Goal: Use online tool/utility: Utilize a website feature to perform a specific function

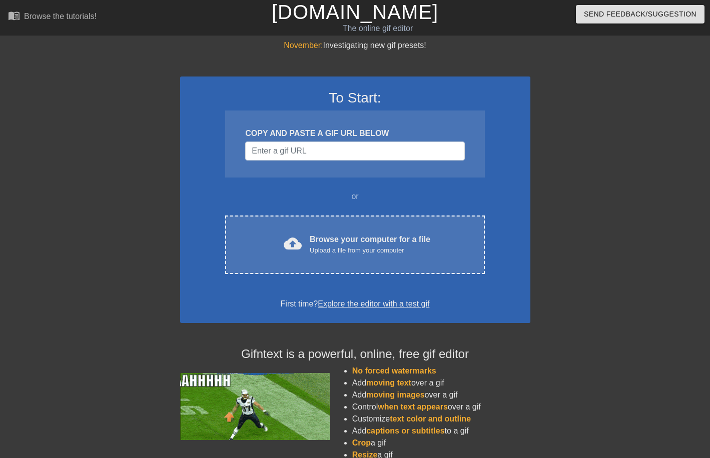
click at [355, 276] on div "To Start: COPY AND PASTE A GIF URL BELOW or cloud_upload Browse your computer f…" at bounding box center [355, 200] width 350 height 247
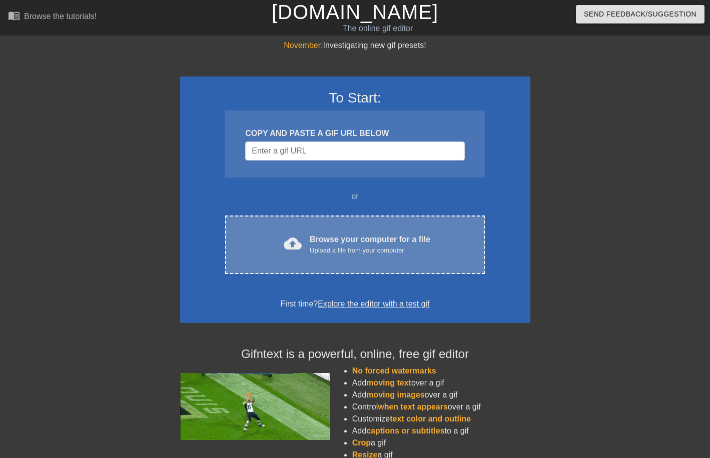
click at [337, 246] on div "Upload a file from your computer" at bounding box center [370, 251] width 121 height 10
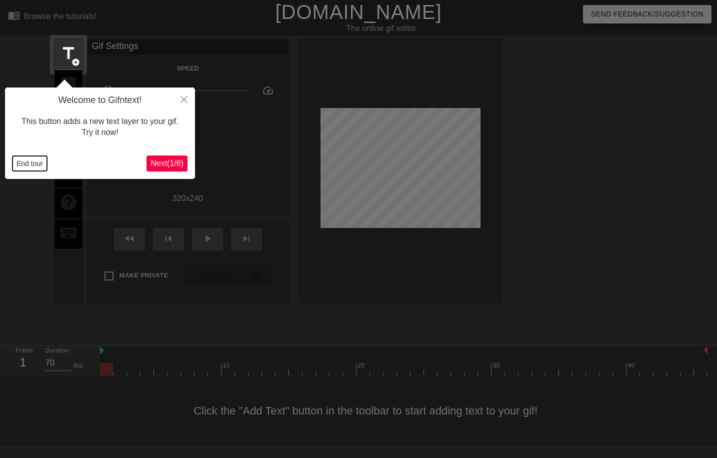
click at [37, 166] on button "End tour" at bounding box center [30, 163] width 35 height 15
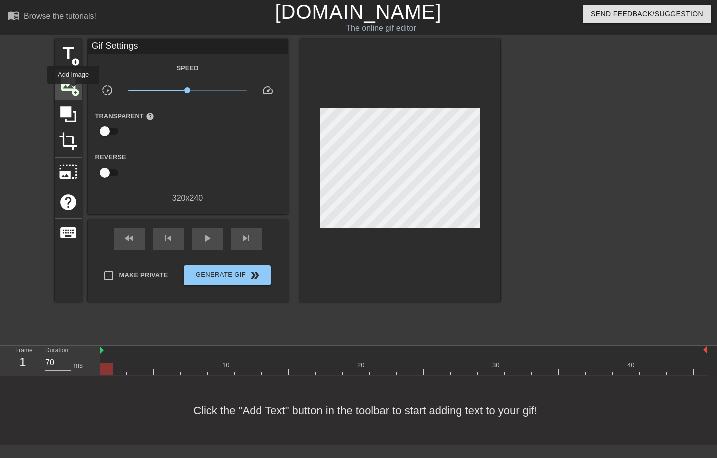
click at [74, 91] on span "add_circle" at bounding box center [76, 93] width 9 height 9
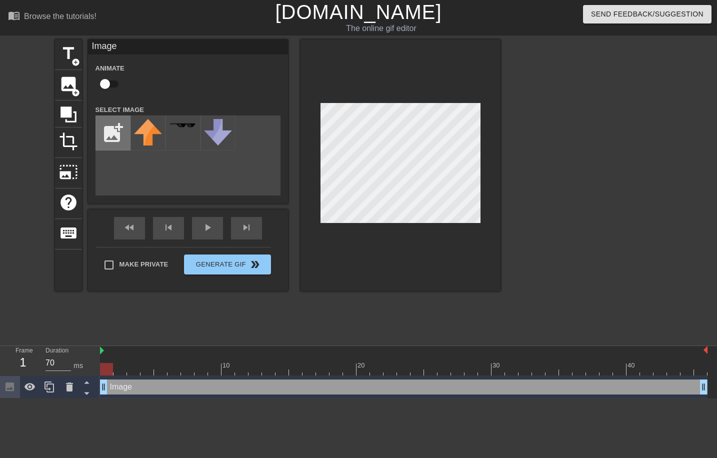
click at [108, 134] on input "file" at bounding box center [113, 133] width 34 height 34
type input "C:\fakepath\oie_p8doxcAbXGhn.gif"
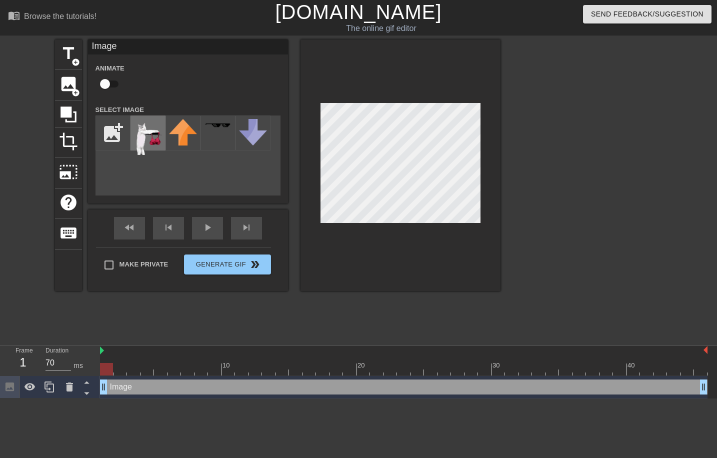
click at [150, 138] on img at bounding box center [148, 137] width 28 height 36
click at [122, 374] on div at bounding box center [404, 369] width 608 height 13
click at [147, 372] on div at bounding box center [404, 369] width 608 height 13
type input "70"
drag, startPoint x: 147, startPoint y: 372, endPoint x: 133, endPoint y: 372, distance: 14.0
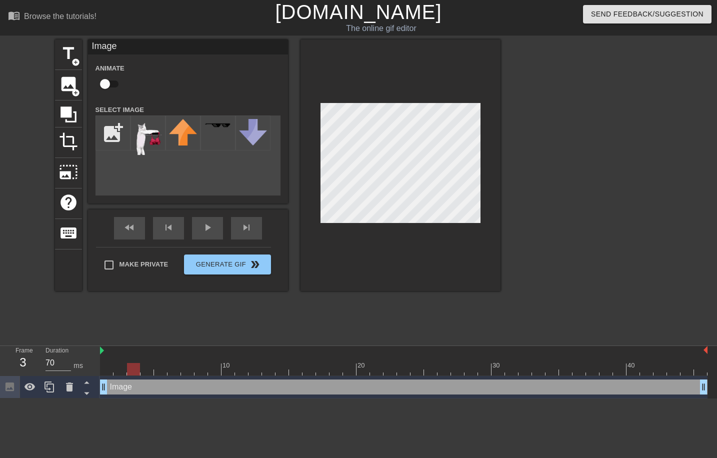
click at [133, 372] on div at bounding box center [133, 369] width 13 height 13
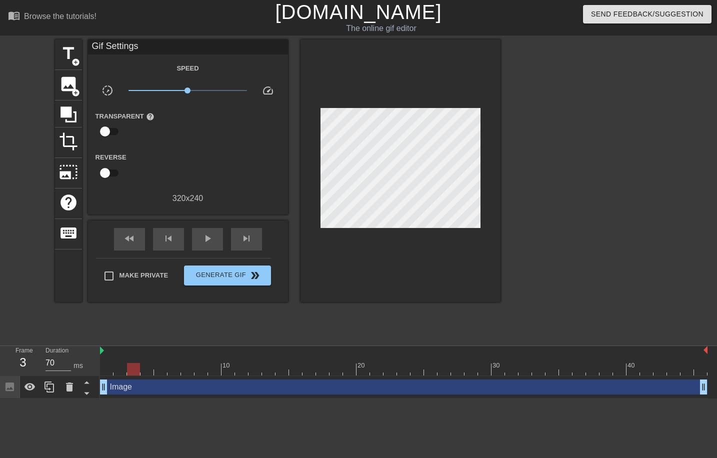
click at [395, 264] on div at bounding box center [401, 171] width 200 height 263
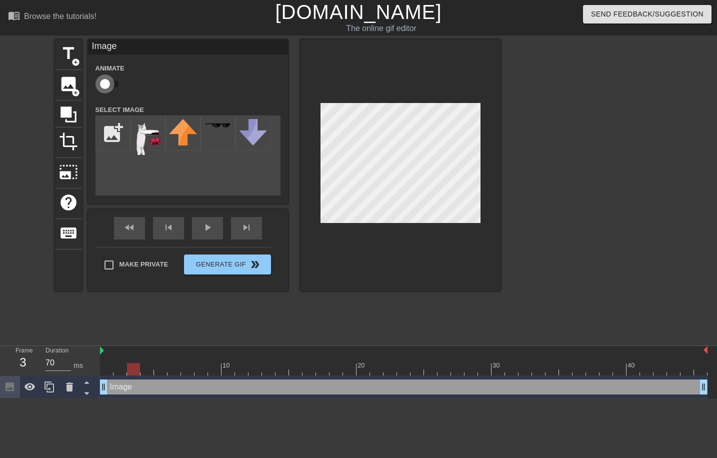
click at [110, 87] on input "checkbox" at bounding box center [105, 84] width 57 height 19
checkbox input "true"
click at [149, 373] on div at bounding box center [404, 369] width 608 height 13
click at [162, 372] on div at bounding box center [404, 369] width 608 height 13
click at [175, 373] on div at bounding box center [404, 369] width 608 height 13
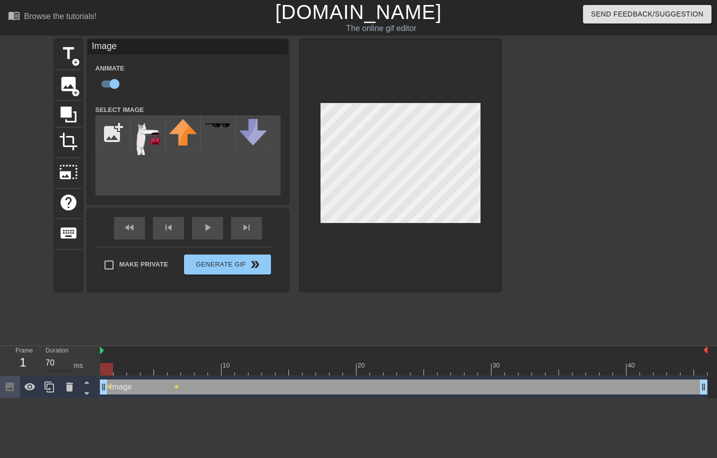
drag, startPoint x: 176, startPoint y: 367, endPoint x: 52, endPoint y: 371, distance: 124.1
click at [52, 371] on div "Frame 1 Duration 70 ms 10 20 30 40 Image drag_handle drag_handle lens lens" at bounding box center [358, 372] width 717 height 53
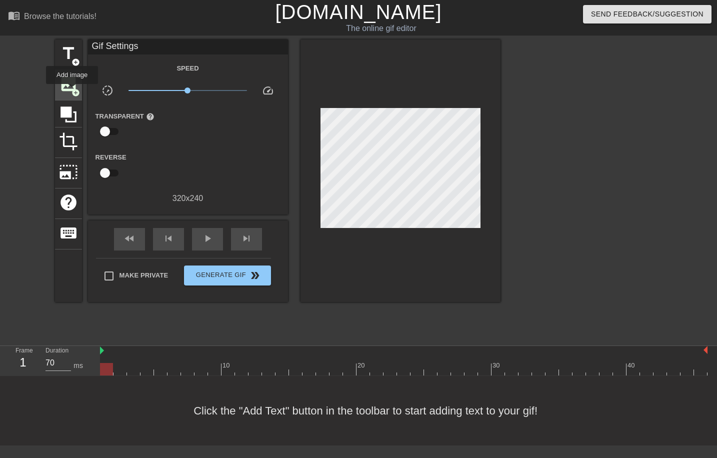
click at [73, 91] on span "add_circle" at bounding box center [76, 93] width 9 height 9
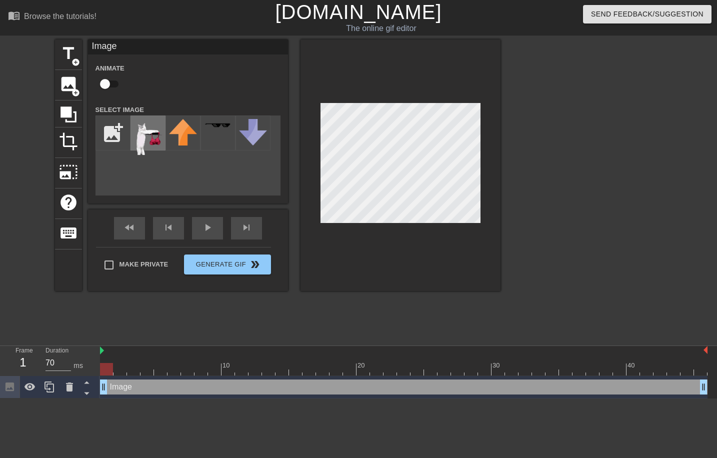
click at [150, 139] on img at bounding box center [148, 137] width 28 height 36
click at [123, 366] on div at bounding box center [404, 369] width 608 height 13
type input "70"
click at [134, 366] on div at bounding box center [404, 369] width 608 height 13
click at [116, 87] on input "checkbox" at bounding box center [105, 84] width 57 height 19
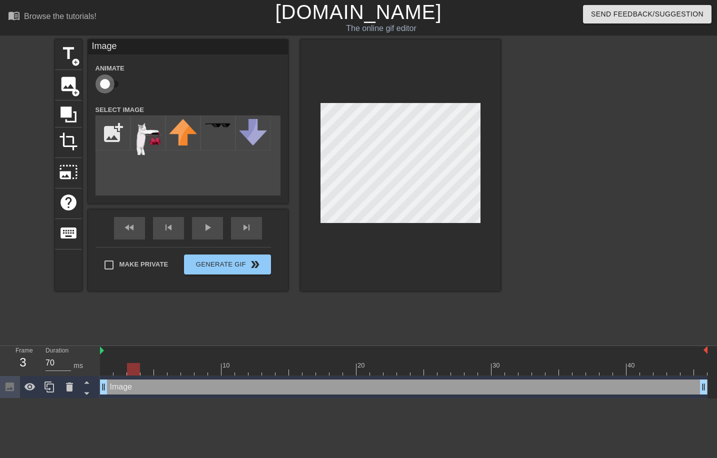
checkbox input "true"
click at [146, 375] on div at bounding box center [404, 369] width 608 height 13
click at [364, 266] on div at bounding box center [401, 166] width 200 height 252
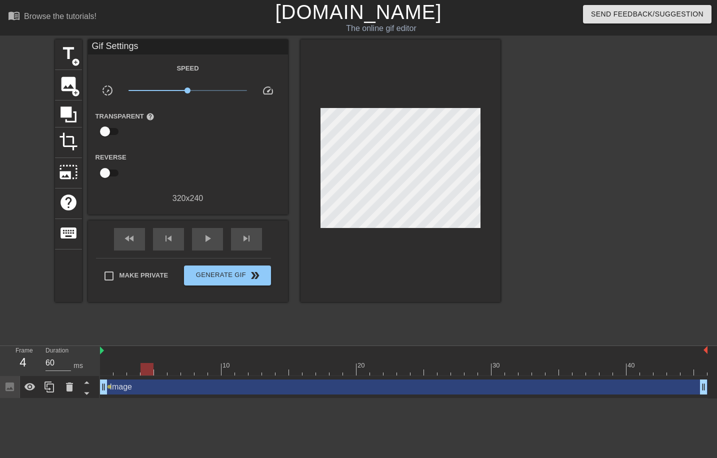
click at [161, 373] on div at bounding box center [404, 369] width 608 height 13
click at [177, 369] on div at bounding box center [404, 369] width 608 height 13
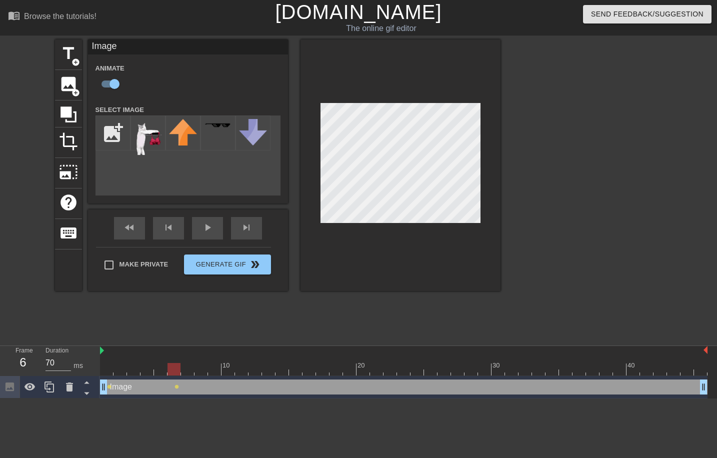
click at [297, 317] on div "title add_circle image add_circle crop photo_size_select_large help keyboard Im…" at bounding box center [278, 190] width 446 height 300
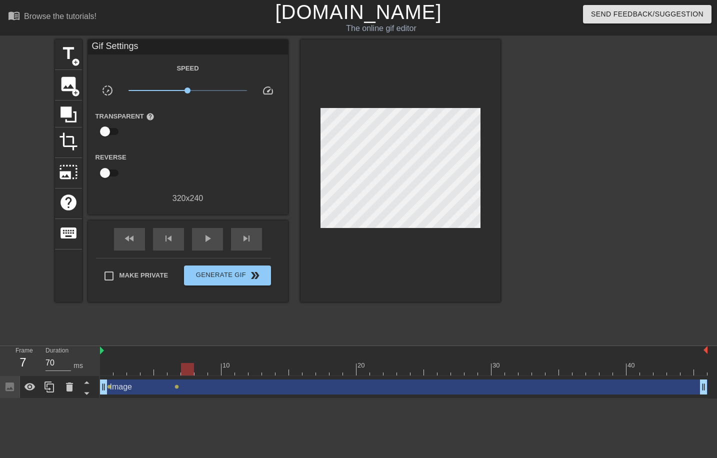
click at [191, 371] on div at bounding box center [404, 369] width 608 height 13
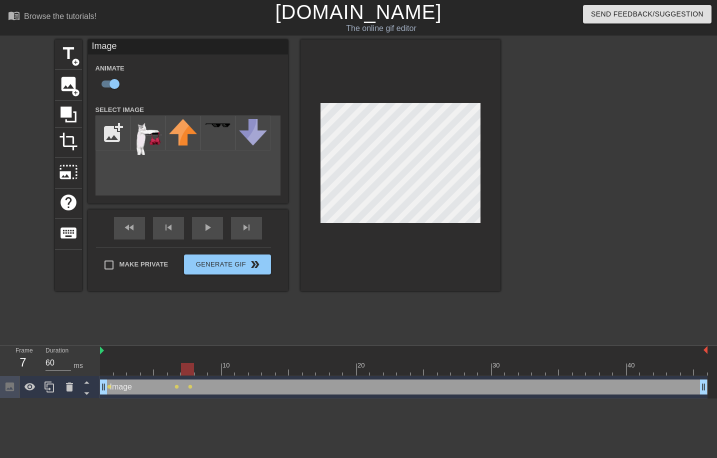
click at [203, 372] on div at bounding box center [404, 369] width 608 height 13
click at [217, 373] on div at bounding box center [404, 369] width 608 height 13
click at [228, 376] on div "10 20 30 40" at bounding box center [404, 361] width 608 height 30
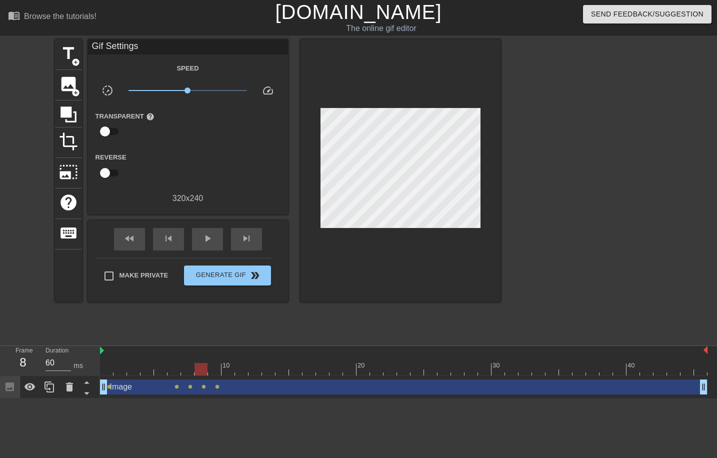
click at [200, 369] on div at bounding box center [404, 369] width 608 height 13
click at [216, 368] on div at bounding box center [404, 369] width 608 height 13
click at [229, 369] on div at bounding box center [404, 369] width 608 height 13
click at [239, 370] on div at bounding box center [404, 369] width 608 height 13
click at [250, 371] on div at bounding box center [404, 369] width 608 height 13
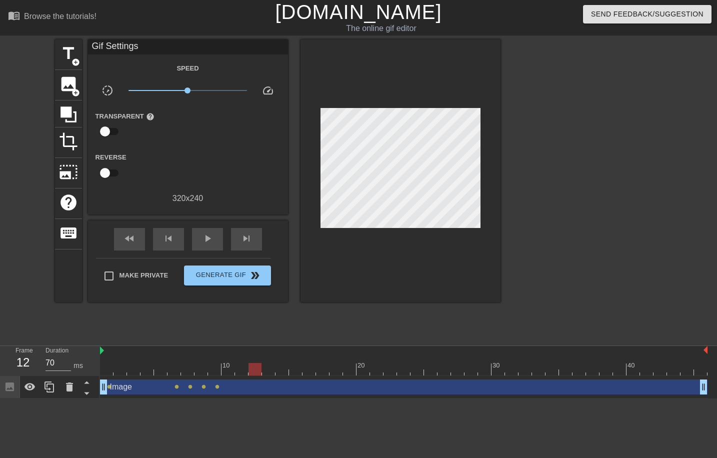
click at [266, 373] on div at bounding box center [404, 369] width 608 height 13
drag, startPoint x: 268, startPoint y: 368, endPoint x: 107, endPoint y: 356, distance: 161.5
click at [107, 356] on div "10 20 30 40" at bounding box center [404, 361] width 608 height 30
click at [122, 371] on div at bounding box center [404, 369] width 608 height 13
click at [140, 375] on div at bounding box center [404, 369] width 608 height 13
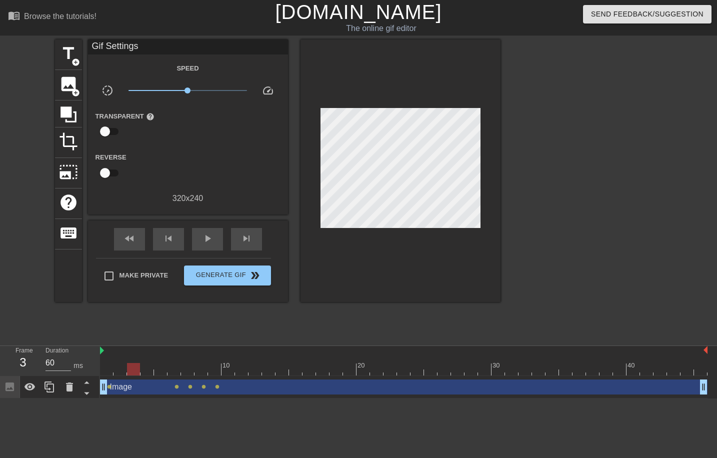
click at [157, 375] on div at bounding box center [404, 369] width 608 height 13
click at [171, 374] on div at bounding box center [404, 369] width 608 height 13
click at [192, 371] on div at bounding box center [404, 369] width 608 height 13
click at [212, 372] on div at bounding box center [404, 369] width 608 height 13
click at [231, 372] on div at bounding box center [404, 369] width 608 height 13
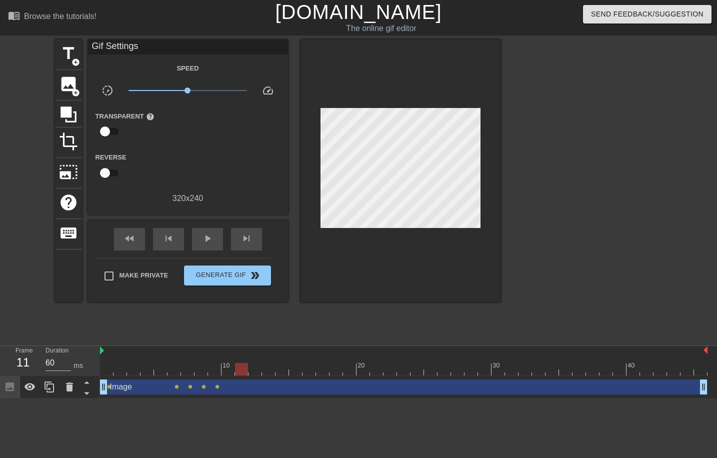
click at [241, 372] on div at bounding box center [404, 369] width 608 height 13
click at [248, 372] on div at bounding box center [241, 369] width 13 height 13
click at [256, 370] on div at bounding box center [404, 369] width 608 height 13
click at [271, 368] on div at bounding box center [404, 369] width 608 height 13
drag, startPoint x: 264, startPoint y: 367, endPoint x: 112, endPoint y: 365, distance: 152.1
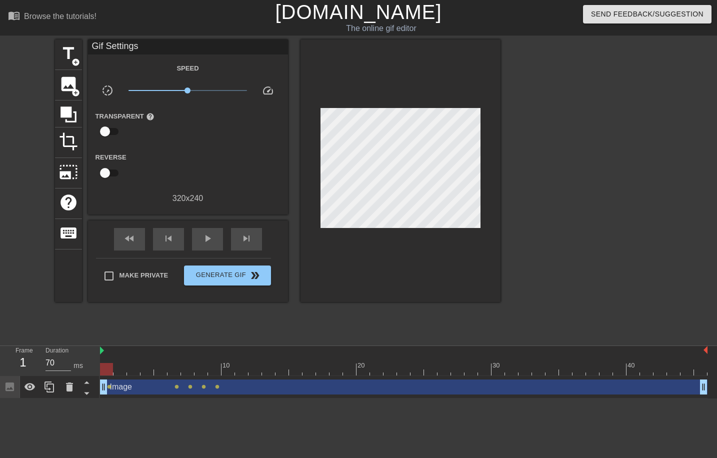
click at [112, 365] on div at bounding box center [106, 369] width 13 height 13
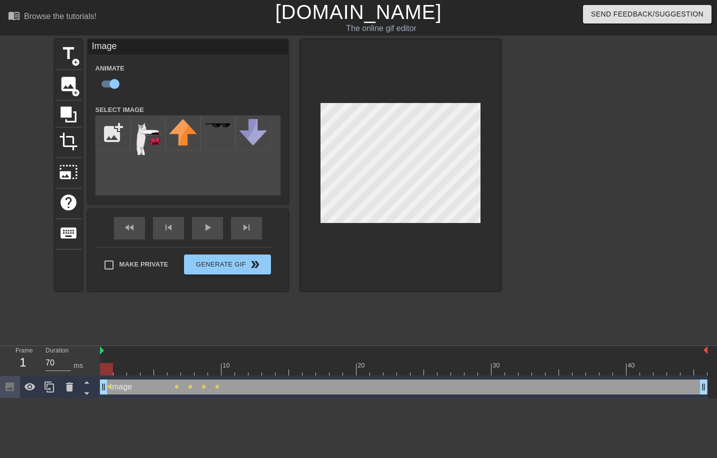
drag, startPoint x: 109, startPoint y: 371, endPoint x: 84, endPoint y: 366, distance: 26.0
click at [84, 366] on div "Frame 1 Duration 70 ms 10 20 30 40 Image drag_handle drag_handle lens lens lens…" at bounding box center [358, 372] width 717 height 53
click at [120, 374] on div at bounding box center [404, 369] width 608 height 13
click at [137, 372] on div at bounding box center [404, 369] width 608 height 13
click at [150, 370] on div at bounding box center [404, 369] width 608 height 13
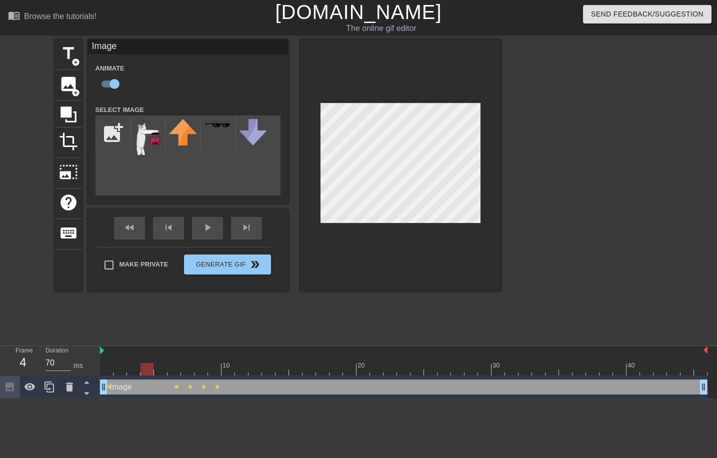
click at [170, 368] on div at bounding box center [404, 369] width 608 height 13
click at [127, 371] on div at bounding box center [404, 369] width 608 height 13
click at [133, 373] on div at bounding box center [404, 369] width 608 height 13
click at [148, 372] on div at bounding box center [404, 369] width 608 height 13
click at [164, 372] on div at bounding box center [404, 369] width 608 height 13
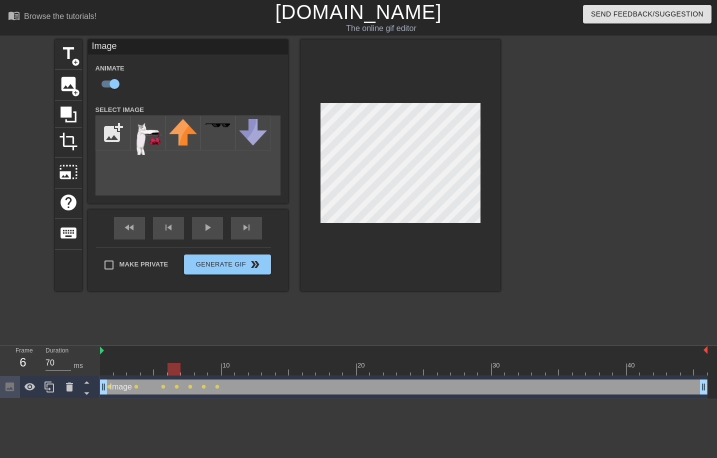
click at [174, 370] on div at bounding box center [404, 369] width 608 height 13
click at [191, 370] on div at bounding box center [404, 369] width 608 height 13
click at [204, 374] on div at bounding box center [404, 369] width 608 height 13
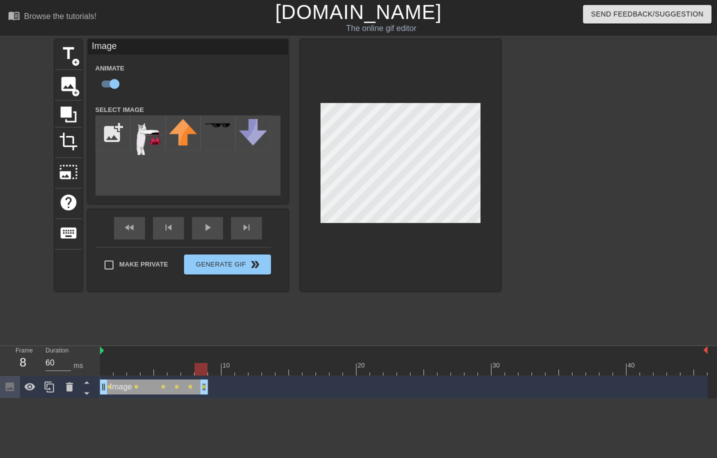
drag, startPoint x: 705, startPoint y: 387, endPoint x: 205, endPoint y: 406, distance: 500.5
click at [205, 399] on html "menu_book Browse the tutorials! [DOMAIN_NAME] The online gif editor Send Feedba…" at bounding box center [358, 199] width 717 height 399
drag, startPoint x: 201, startPoint y: 365, endPoint x: 53, endPoint y: 376, distance: 148.5
click at [53, 376] on div "Frame 1 Duration 70 ms 10 20 30 40 Image drag_handle drag_handle lens lens lens…" at bounding box center [358, 372] width 717 height 53
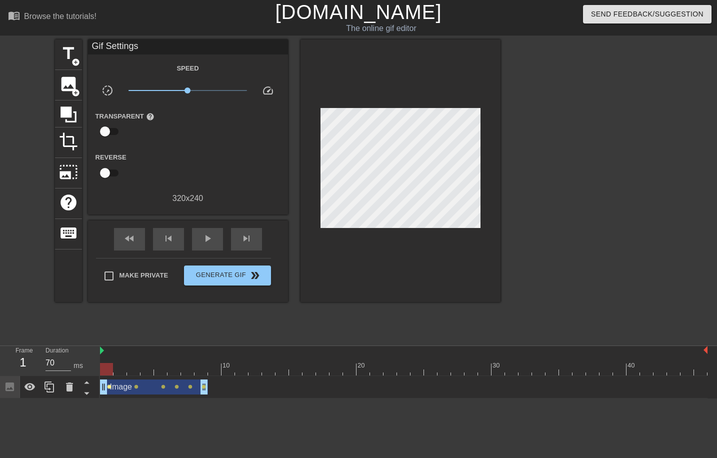
click at [110, 387] on span "lens" at bounding box center [109, 387] width 5 height 5
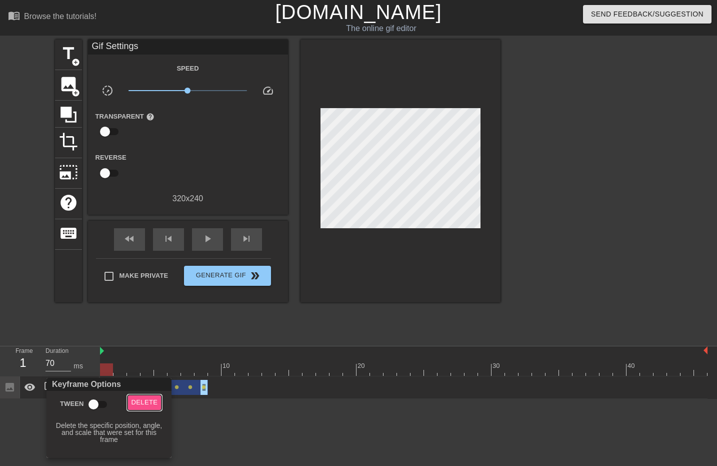
click at [151, 405] on span "Delete" at bounding box center [145, 403] width 27 height 12
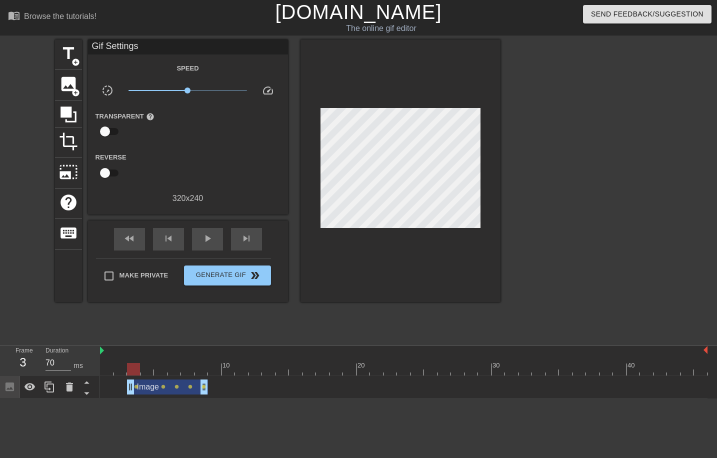
drag, startPoint x: 105, startPoint y: 391, endPoint x: 131, endPoint y: 391, distance: 26.0
click at [119, 371] on div at bounding box center [404, 369] width 608 height 13
click at [135, 372] on div at bounding box center [404, 369] width 608 height 13
click at [151, 372] on div at bounding box center [404, 369] width 608 height 13
click at [166, 371] on div at bounding box center [404, 369] width 608 height 13
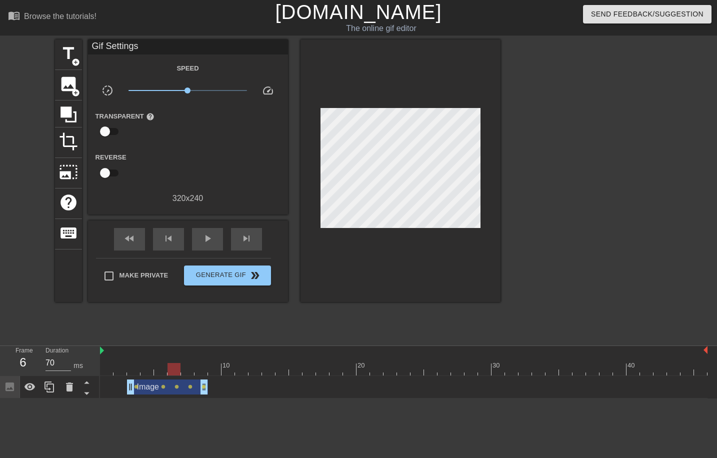
drag, startPoint x: 177, startPoint y: 369, endPoint x: 187, endPoint y: 369, distance: 9.5
click at [178, 369] on div at bounding box center [404, 369] width 608 height 13
click at [192, 369] on div at bounding box center [404, 369] width 608 height 13
click at [208, 370] on div at bounding box center [404, 369] width 608 height 13
drag, startPoint x: 204, startPoint y: 385, endPoint x: 190, endPoint y: 384, distance: 14.0
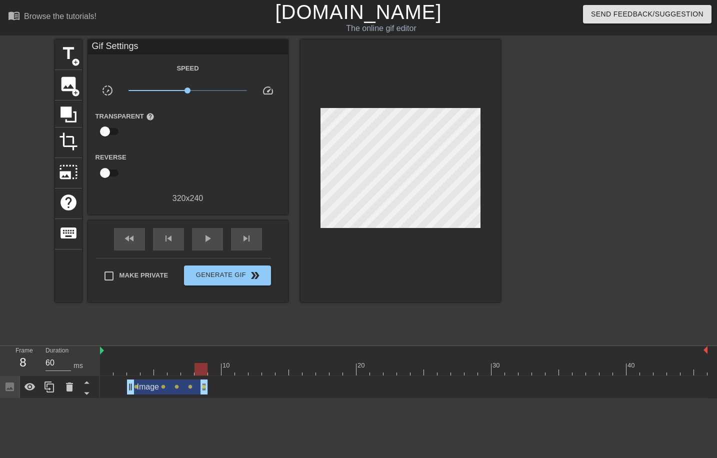
click at [190, 384] on div "Image drag_handle drag_handle lens lens lens lens lens" at bounding box center [404, 387] width 608 height 15
click at [203, 385] on span "lens" at bounding box center [204, 387] width 5 height 5
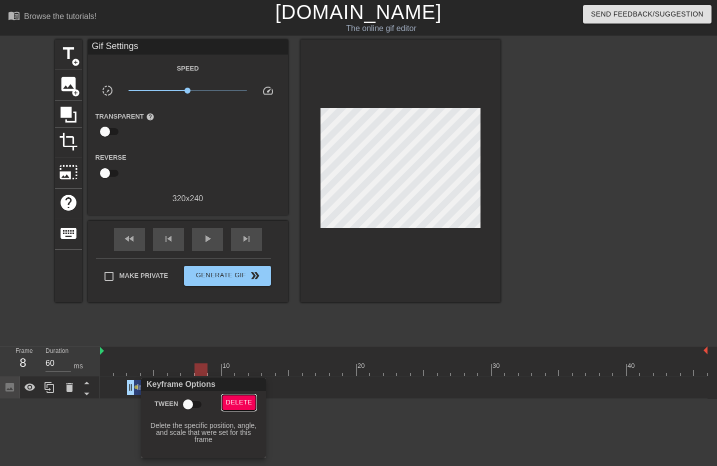
click at [229, 398] on span "Delete" at bounding box center [239, 403] width 27 height 12
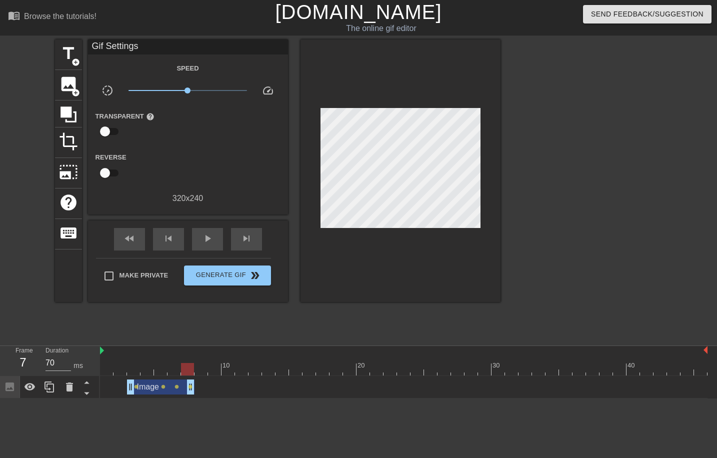
drag, startPoint x: 203, startPoint y: 383, endPoint x: 188, endPoint y: 383, distance: 15.0
click at [203, 369] on div at bounding box center [404, 369] width 608 height 13
click at [219, 369] on div at bounding box center [404, 369] width 608 height 13
click at [227, 369] on div at bounding box center [404, 369] width 608 height 13
click at [235, 369] on div at bounding box center [228, 369] width 13 height 13
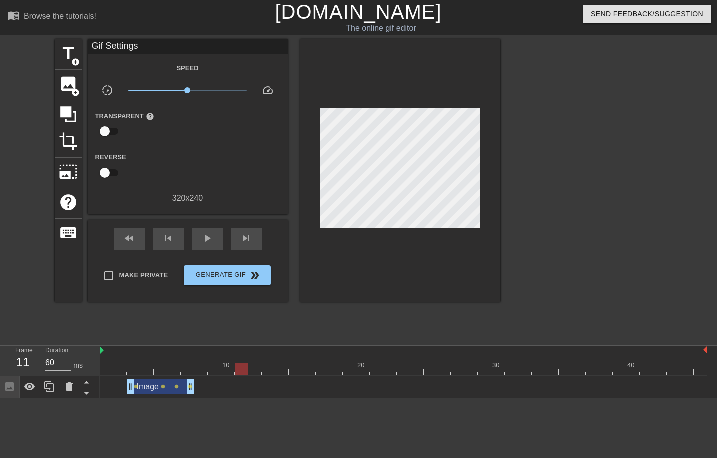
type input "70"
click at [254, 368] on div at bounding box center [404, 369] width 608 height 13
click at [265, 369] on div at bounding box center [404, 369] width 608 height 13
click at [73, 89] on span "add_circle" at bounding box center [76, 93] width 9 height 9
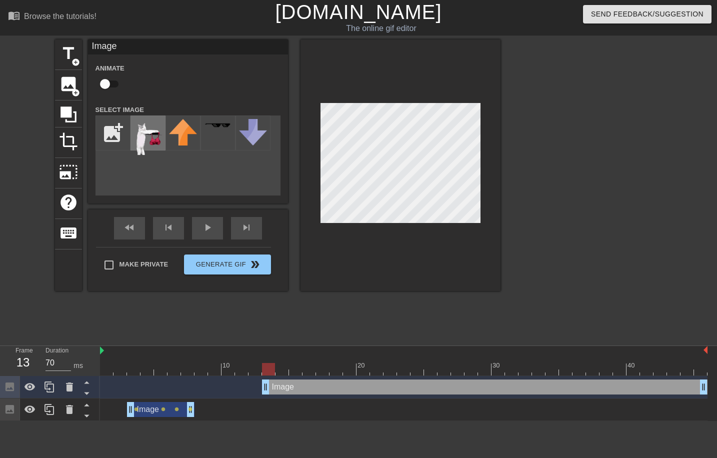
click at [140, 134] on img at bounding box center [148, 137] width 28 height 36
click at [114, 86] on input "checkbox" at bounding box center [105, 84] width 57 height 19
checkbox input "true"
click at [285, 366] on div at bounding box center [404, 369] width 608 height 13
click at [295, 374] on div at bounding box center [404, 369] width 608 height 13
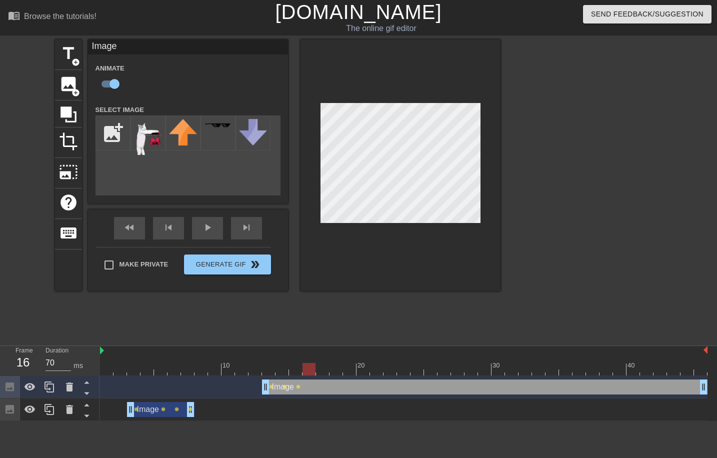
click at [313, 369] on div at bounding box center [404, 369] width 608 height 13
click at [323, 368] on div at bounding box center [404, 369] width 608 height 13
click at [335, 373] on div at bounding box center [404, 369] width 608 height 13
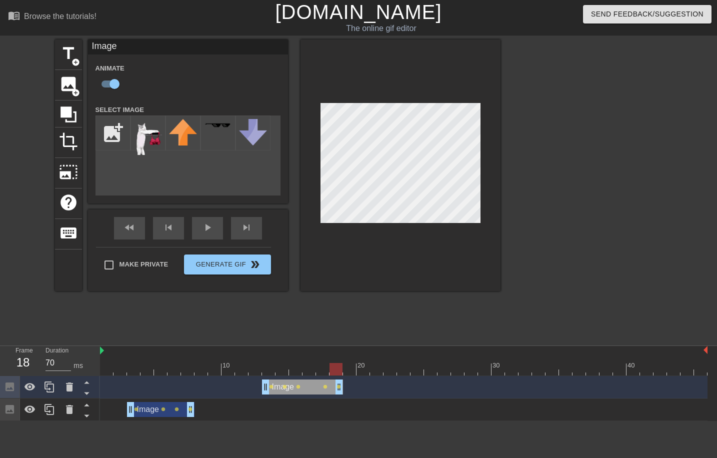
drag, startPoint x: 705, startPoint y: 390, endPoint x: 343, endPoint y: 392, distance: 362.1
drag, startPoint x: 342, startPoint y: 387, endPoint x: 331, endPoint y: 387, distance: 11.0
click at [331, 387] on div "Image drag_handle drag_handle lens lens lens lens" at bounding box center [404, 387] width 608 height 15
click at [298, 371] on div at bounding box center [404, 369] width 608 height 13
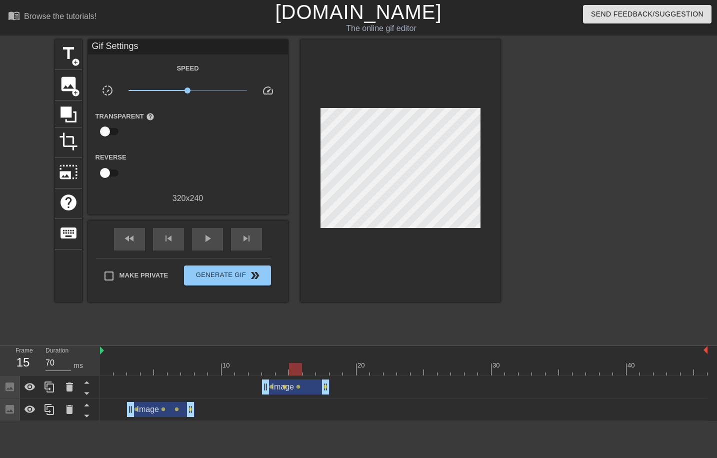
click at [375, 273] on div at bounding box center [401, 171] width 200 height 263
click at [323, 369] on div at bounding box center [404, 369] width 608 height 13
click at [335, 369] on div at bounding box center [404, 369] width 608 height 13
click at [348, 367] on div at bounding box center [404, 369] width 608 height 13
click at [363, 368] on div at bounding box center [404, 369] width 608 height 13
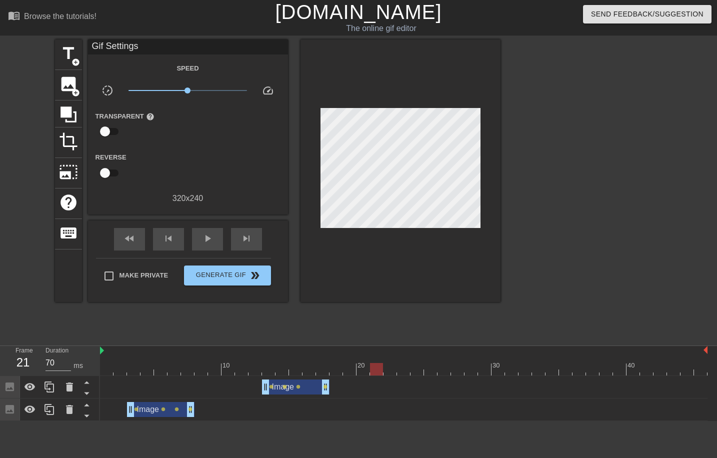
click at [375, 368] on div at bounding box center [404, 369] width 608 height 13
click at [391, 369] on div at bounding box center [404, 369] width 608 height 13
click at [376, 371] on div at bounding box center [404, 369] width 608 height 13
click at [365, 371] on div at bounding box center [404, 369] width 608 height 13
type input "70"
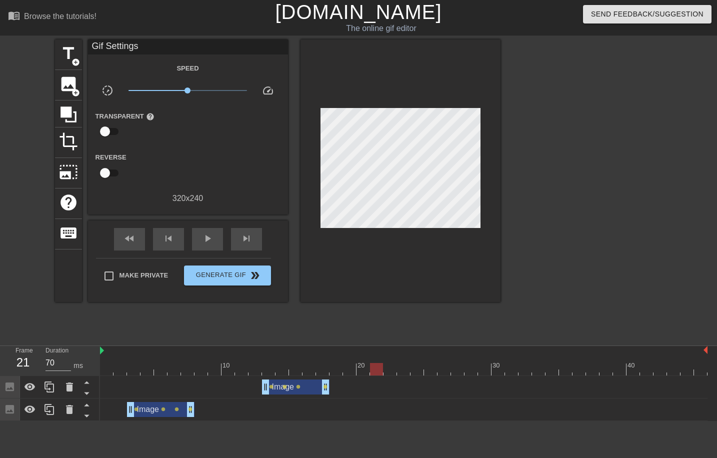
click at [374, 372] on div at bounding box center [404, 369] width 608 height 13
click at [72, 89] on span "add_circle" at bounding box center [76, 93] width 9 height 9
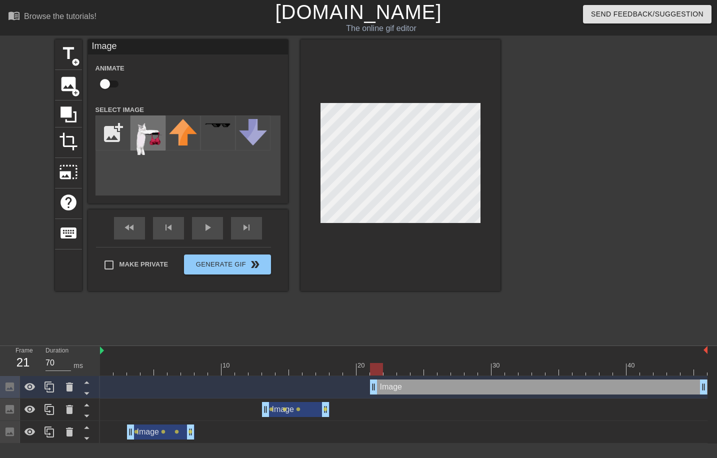
click at [138, 135] on img at bounding box center [148, 137] width 28 height 36
click at [117, 85] on input "checkbox" at bounding box center [105, 84] width 57 height 19
checkbox input "true"
click at [389, 372] on div at bounding box center [404, 369] width 608 height 13
click at [450, 297] on div "title add_circle image add_circle crop photo_size_select_large help keyboard Im…" at bounding box center [278, 190] width 446 height 300
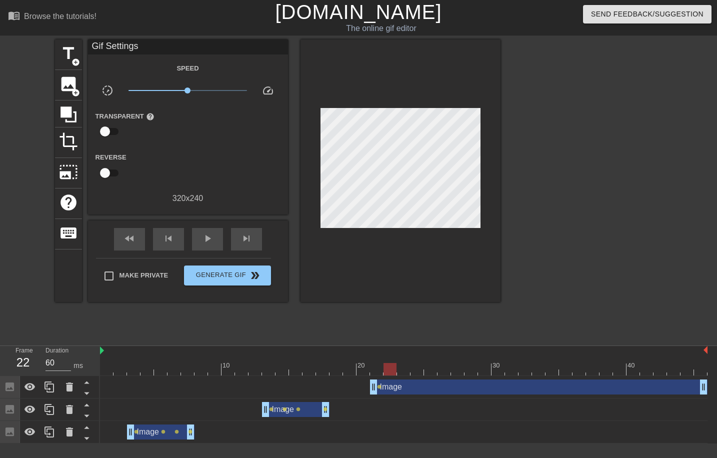
click at [404, 368] on div at bounding box center [404, 369] width 608 height 13
click at [420, 368] on div at bounding box center [404, 369] width 608 height 13
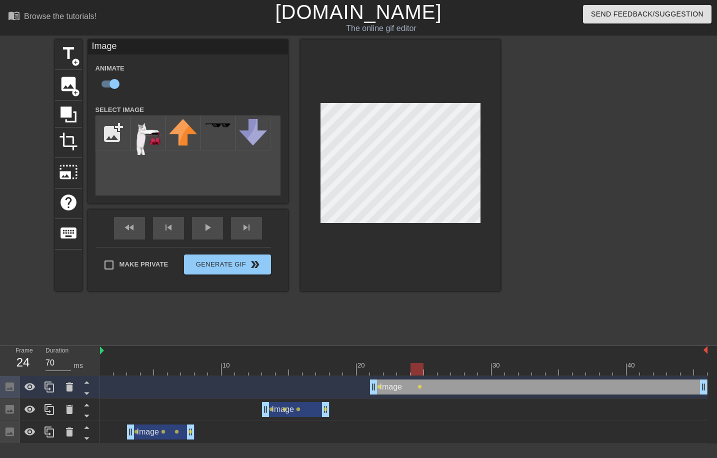
click at [433, 370] on div at bounding box center [404, 369] width 608 height 13
click at [447, 374] on div at bounding box center [404, 369] width 608 height 13
click at [459, 375] on div at bounding box center [404, 369] width 608 height 13
click at [568, 258] on div at bounding box center [588, 190] width 150 height 300
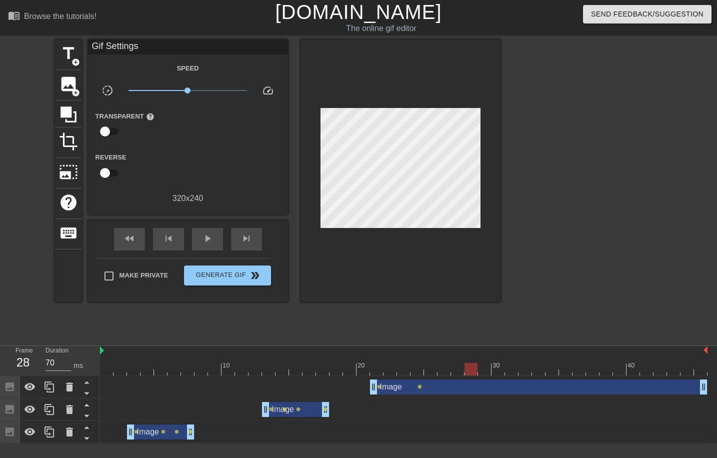
click at [472, 367] on div at bounding box center [404, 369] width 608 height 13
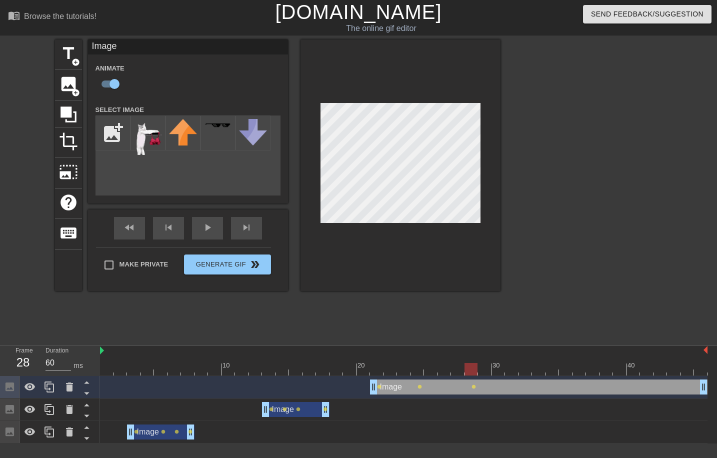
click at [486, 370] on div at bounding box center [404, 369] width 608 height 13
click at [502, 371] on div at bounding box center [404, 369] width 608 height 13
click at [557, 294] on div at bounding box center [588, 190] width 150 height 300
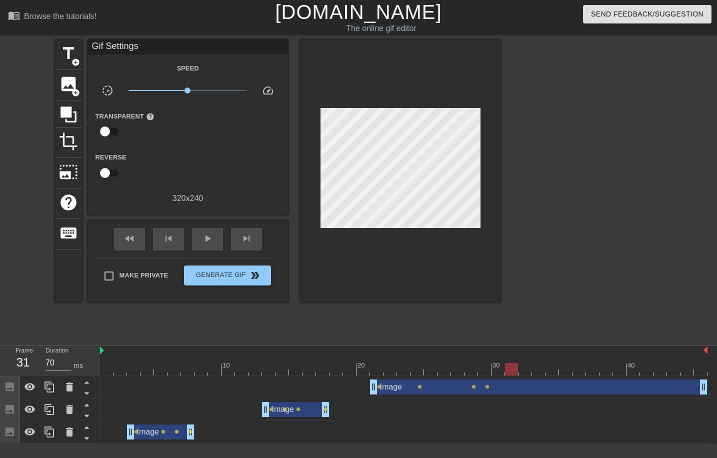
click at [515, 373] on div at bounding box center [404, 369] width 608 height 13
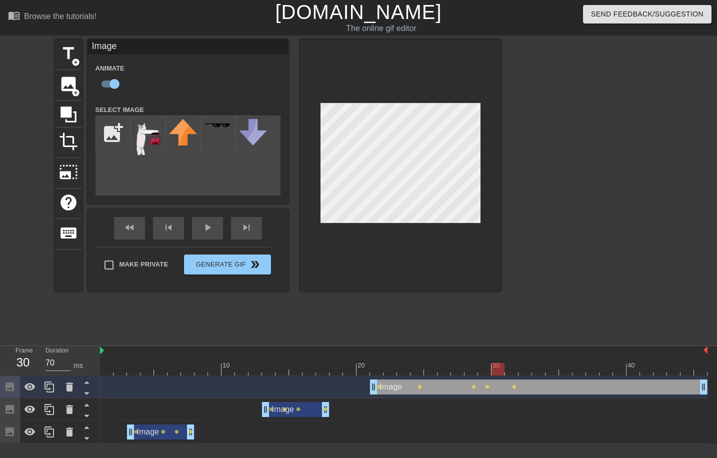
click at [499, 371] on div at bounding box center [404, 369] width 608 height 13
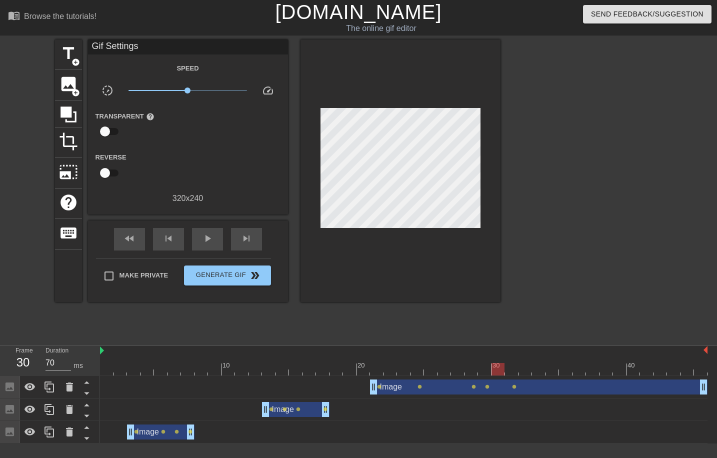
click at [556, 233] on div at bounding box center [588, 190] width 150 height 300
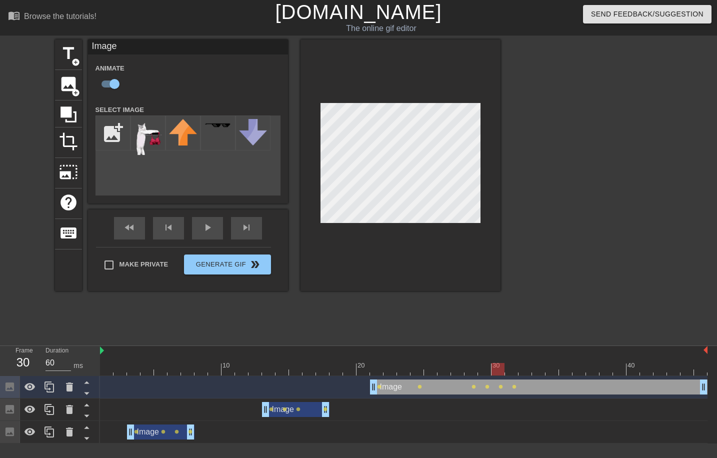
click at [528, 370] on div at bounding box center [404, 369] width 608 height 13
click at [531, 369] on div at bounding box center [525, 369] width 13 height 13
click at [562, 298] on div at bounding box center [588, 190] width 150 height 300
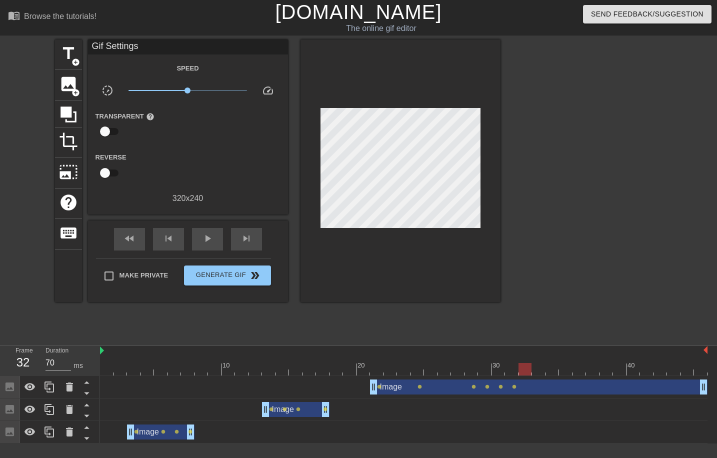
click at [540, 372] on div at bounding box center [404, 369] width 608 height 13
click at [556, 373] on div at bounding box center [404, 369] width 608 height 13
click at [567, 372] on div at bounding box center [404, 369] width 608 height 13
click at [583, 372] on div at bounding box center [404, 369] width 608 height 13
click at [594, 372] on div at bounding box center [404, 369] width 608 height 13
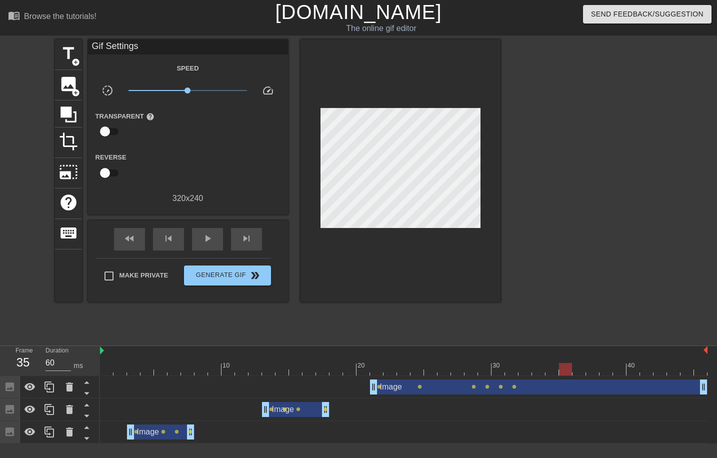
click at [566, 371] on div at bounding box center [404, 369] width 608 height 13
click at [551, 375] on div at bounding box center [404, 369] width 608 height 13
click at [538, 375] on div at bounding box center [404, 369] width 608 height 13
click at [553, 371] on div at bounding box center [404, 369] width 608 height 13
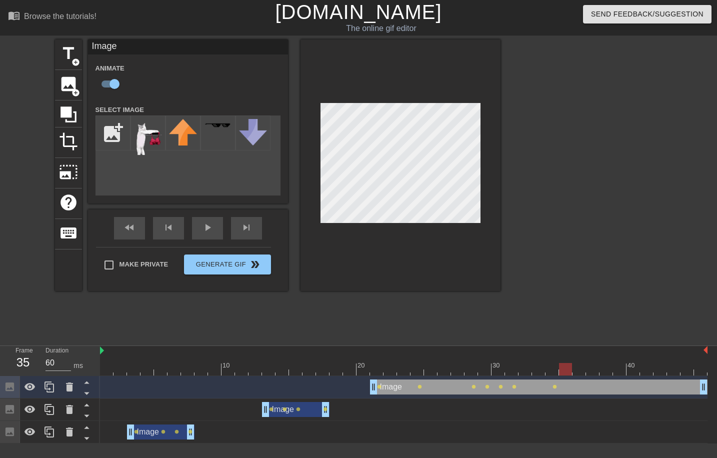
click at [569, 370] on div at bounding box center [404, 369] width 608 height 13
click at [573, 195] on div at bounding box center [588, 190] width 150 height 300
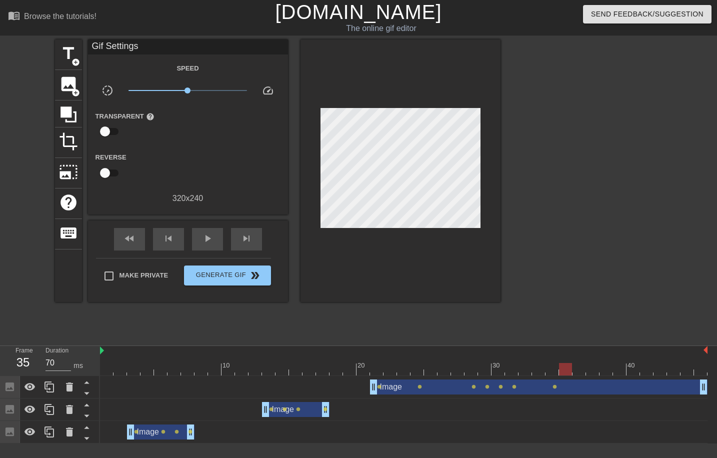
click at [583, 373] on div at bounding box center [404, 369] width 608 height 13
click at [602, 375] on div at bounding box center [404, 369] width 608 height 13
click at [585, 374] on div at bounding box center [404, 369] width 608 height 13
click at [568, 372] on div at bounding box center [404, 369] width 608 height 13
click at [579, 372] on div at bounding box center [404, 369] width 608 height 13
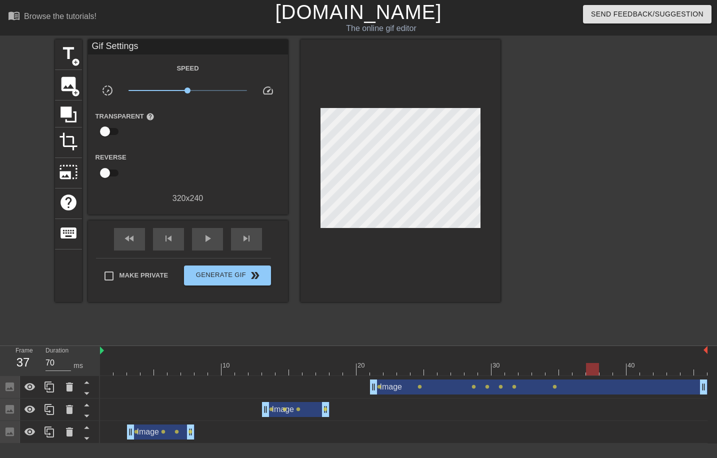
click at [592, 371] on div at bounding box center [404, 369] width 608 height 13
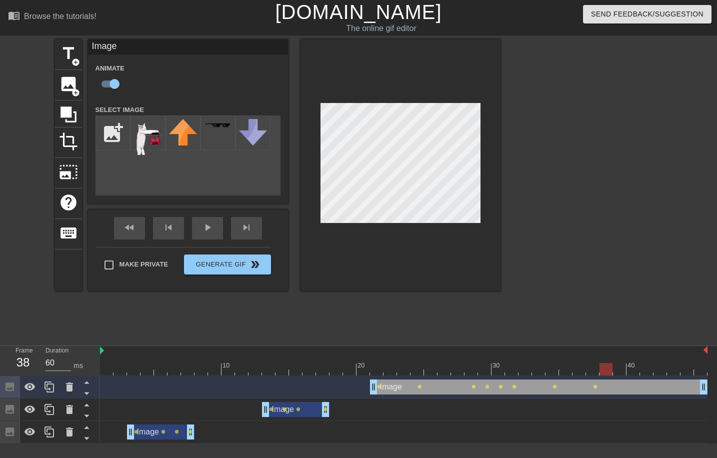
click at [610, 370] on div at bounding box center [404, 369] width 608 height 13
drag, startPoint x: 541, startPoint y: 251, endPoint x: 539, endPoint y: 246, distance: 5.4
click at [539, 246] on div at bounding box center [588, 190] width 150 height 300
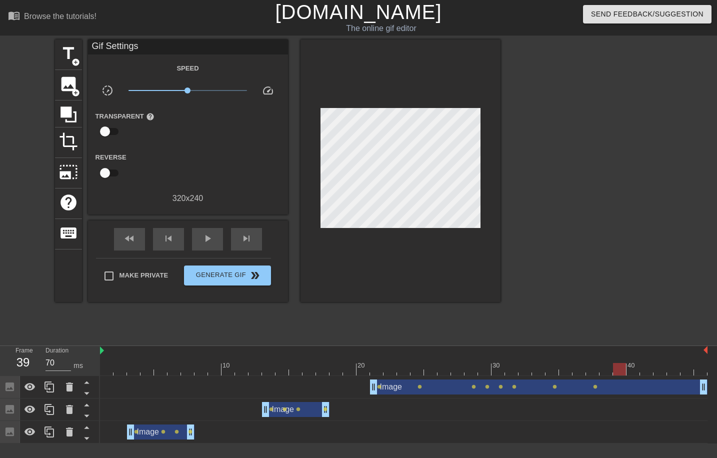
click at [623, 371] on div at bounding box center [404, 369] width 608 height 13
click at [638, 372] on div at bounding box center [404, 369] width 608 height 13
click at [651, 373] on div at bounding box center [404, 369] width 608 height 13
click at [635, 374] on div at bounding box center [404, 369] width 608 height 13
click at [645, 373] on div at bounding box center [404, 369] width 608 height 13
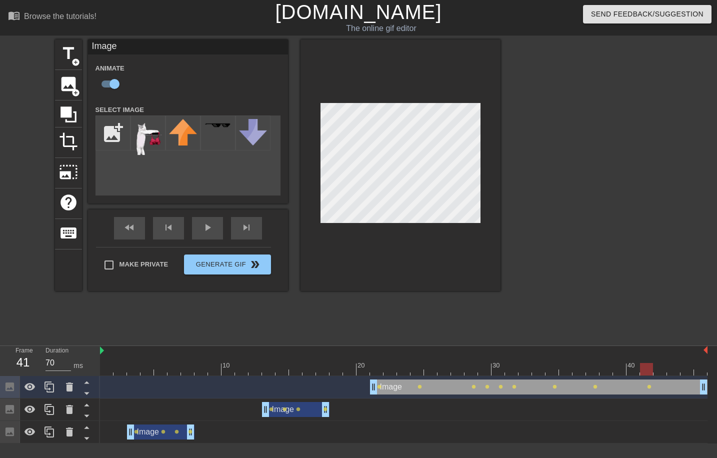
click at [662, 373] on div at bounding box center [404, 369] width 608 height 13
click at [589, 199] on div at bounding box center [588, 190] width 150 height 300
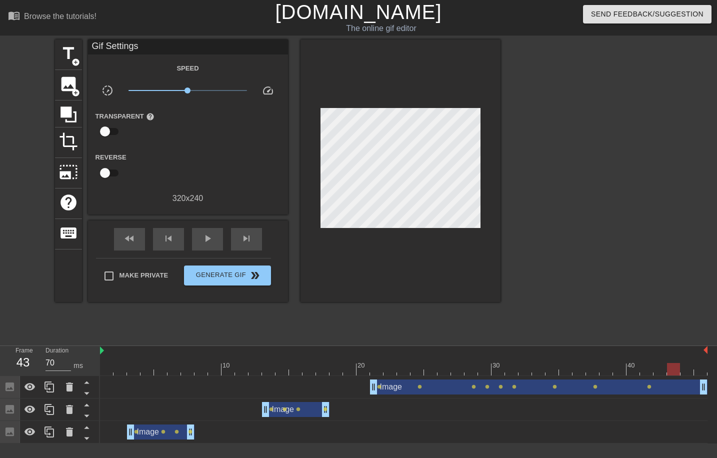
click at [674, 370] on div at bounding box center [404, 369] width 608 height 13
click at [688, 371] on div at bounding box center [404, 369] width 608 height 13
click at [701, 371] on div at bounding box center [404, 369] width 608 height 13
click at [709, 386] on div "Image drag_handle drag_handle lens lens lens lens lens lens lens lens lens Imag…" at bounding box center [408, 410] width 617 height 68
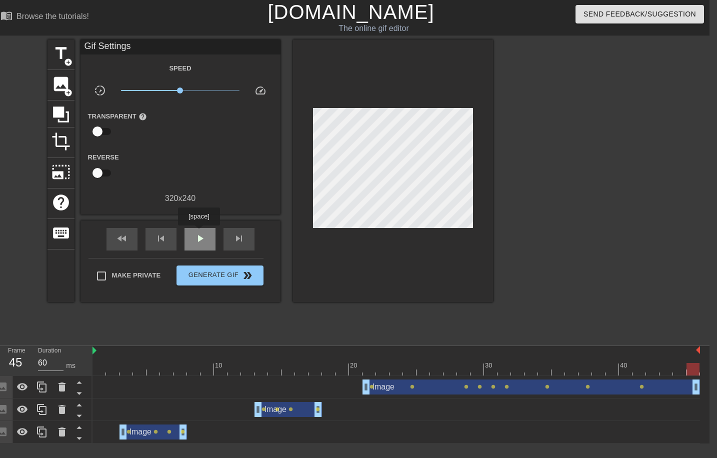
click at [198, 234] on span "play_arrow" at bounding box center [200, 239] width 12 height 12
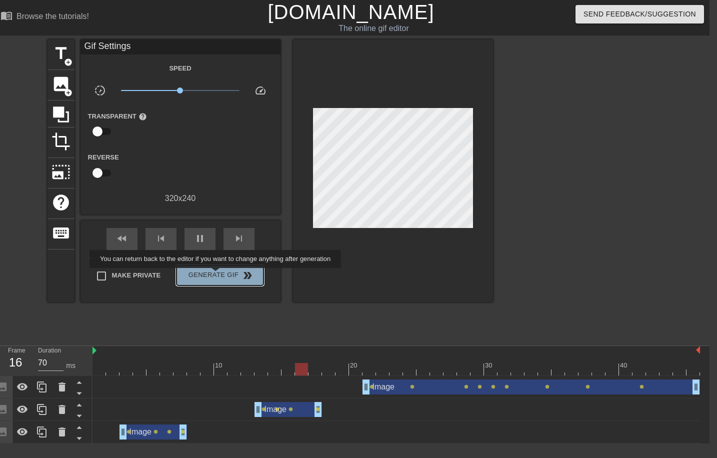
type input "60"
click at [218, 275] on span "Generate Gif double_arrow" at bounding box center [220, 276] width 79 height 12
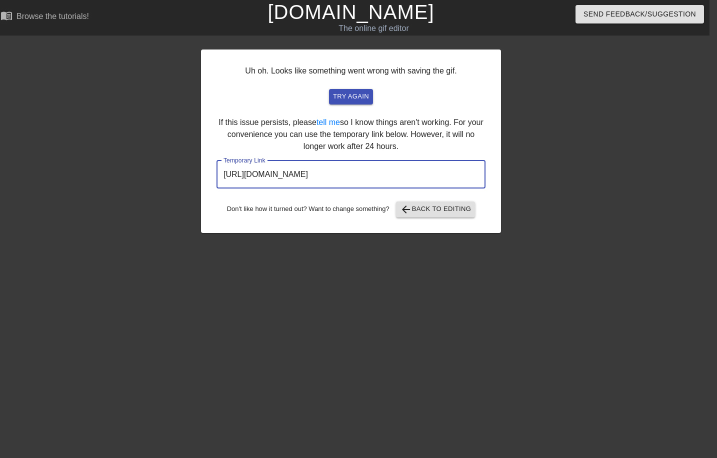
drag, startPoint x: 448, startPoint y: 170, endPoint x: 204, endPoint y: 169, distance: 244.1
click at [204, 169] on div "Uh oh. Looks like something went wrong with saving the gif. try again If this i…" at bounding box center [351, 142] width 300 height 184
